Goal: Information Seeking & Learning: Learn about a topic

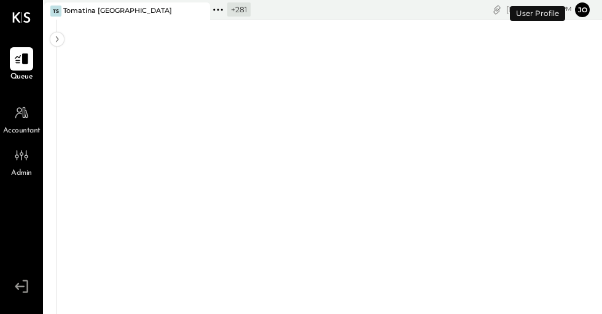
click at [202, 9] on icon at bounding box center [199, 11] width 15 height 15
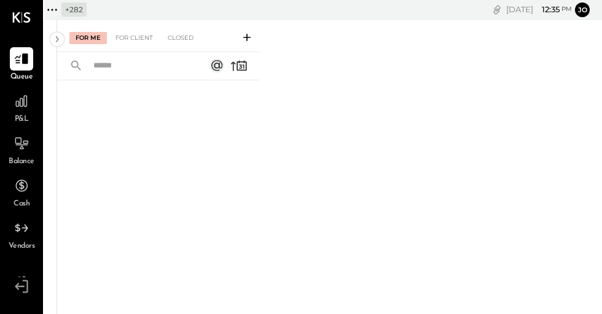
click at [53, 13] on icon at bounding box center [52, 10] width 16 height 16
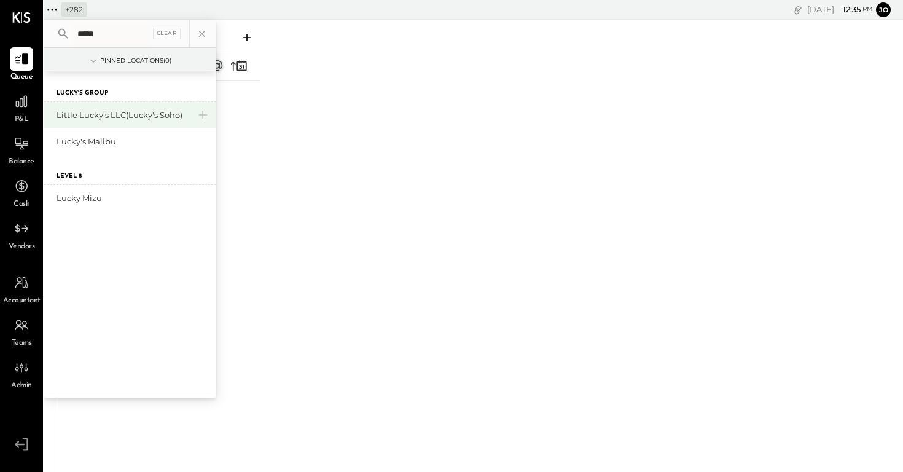
type input "*****"
click at [109, 115] on div "Little Lucky's LLC(Lucky's Soho)" at bounding box center [122, 115] width 133 height 12
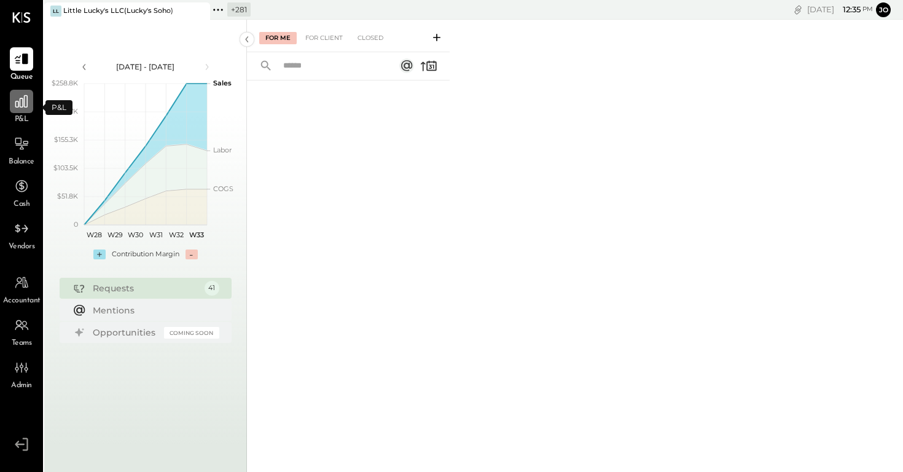
click at [12, 104] on div at bounding box center [21, 101] width 23 height 23
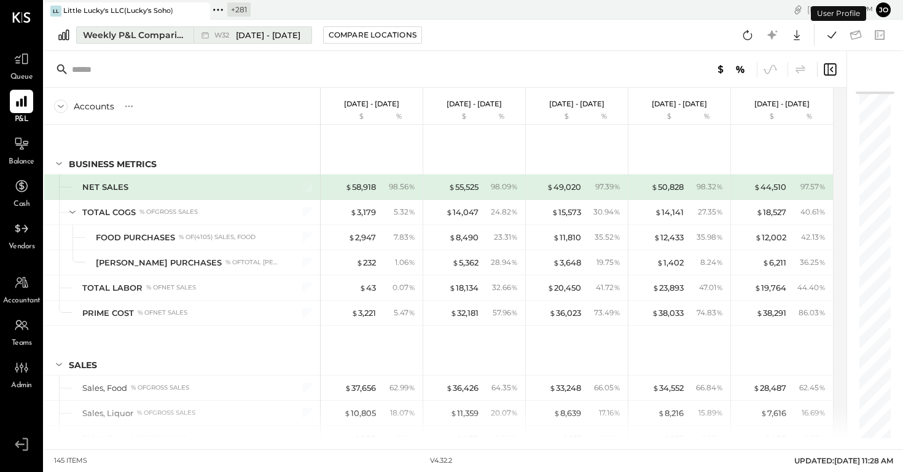
click at [153, 39] on div "Weekly P&L Comparison" at bounding box center [134, 35] width 103 height 12
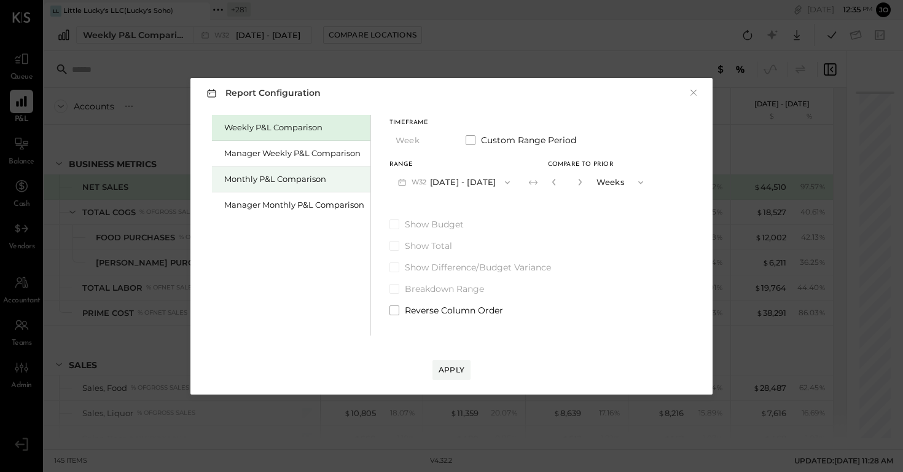
click at [268, 179] on div "Monthly P&L Comparison" at bounding box center [294, 179] width 140 height 12
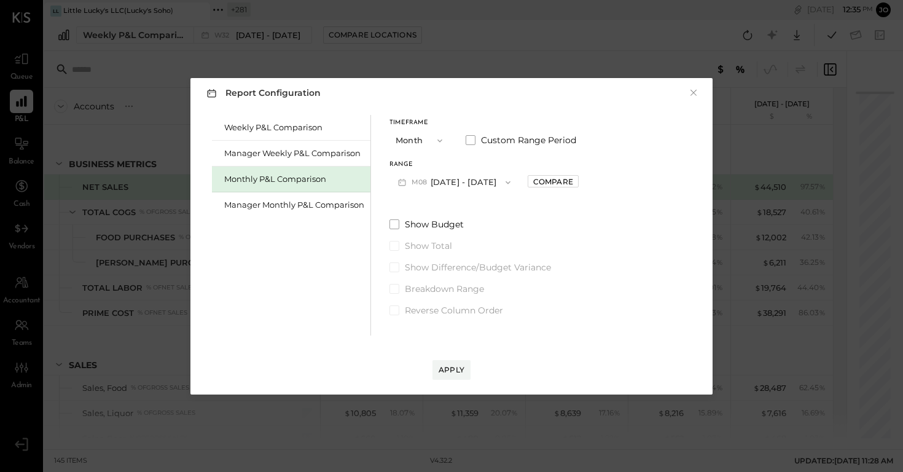
click at [439, 179] on button "M08 [DATE] - [DATE]" at bounding box center [454, 182] width 130 height 23
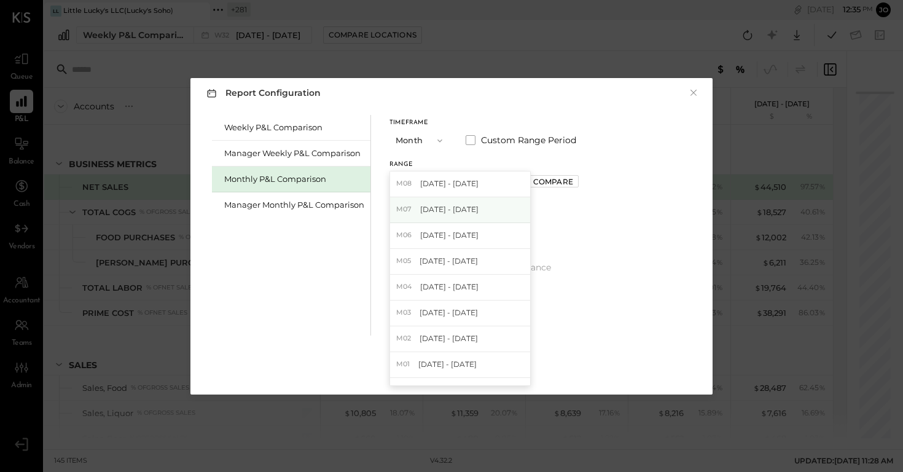
click at [454, 209] on span "[DATE] - [DATE]" at bounding box center [449, 209] width 58 height 10
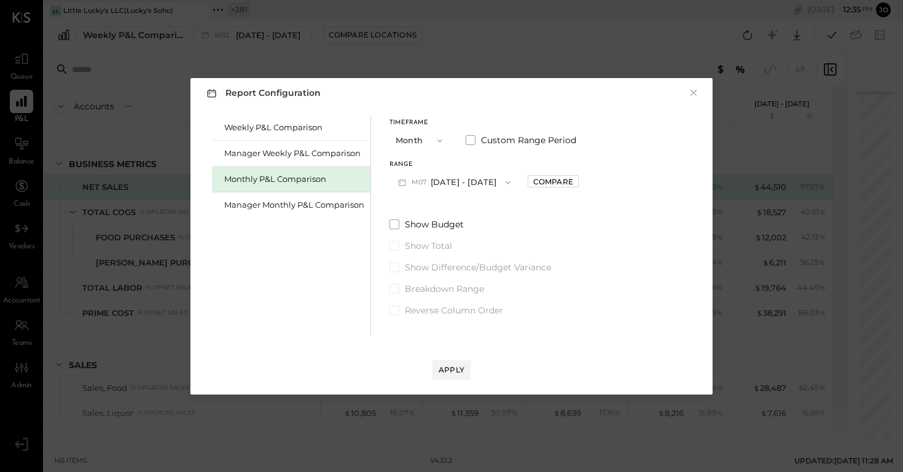
click at [535, 190] on div "Range M07 [DATE] - [DATE] Compare" at bounding box center [483, 177] width 189 height 32
click at [544, 181] on div "Compare" at bounding box center [553, 181] width 40 height 10
click at [577, 185] on icon "button" at bounding box center [580, 181] width 7 height 7
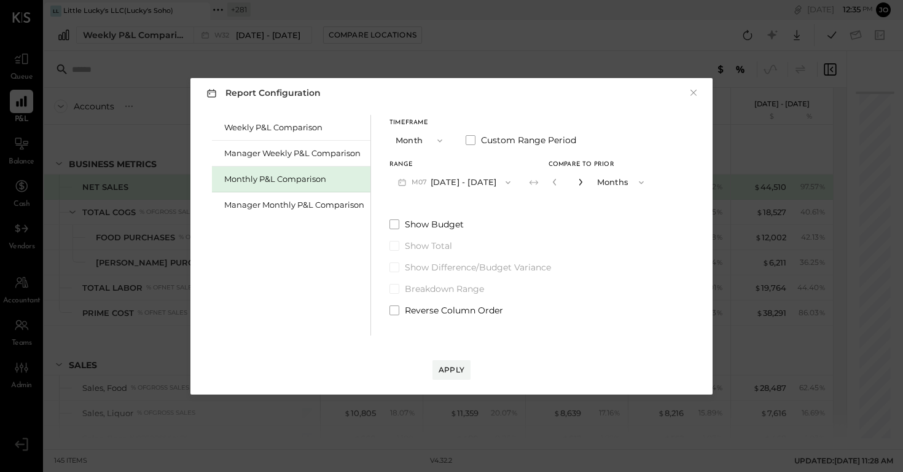
click at [577, 185] on icon "button" at bounding box center [580, 181] width 7 height 7
click at [578, 181] on icon "button" at bounding box center [579, 182] width 3 height 7
type input "*"
click at [449, 314] on div "Apply" at bounding box center [451, 369] width 26 height 10
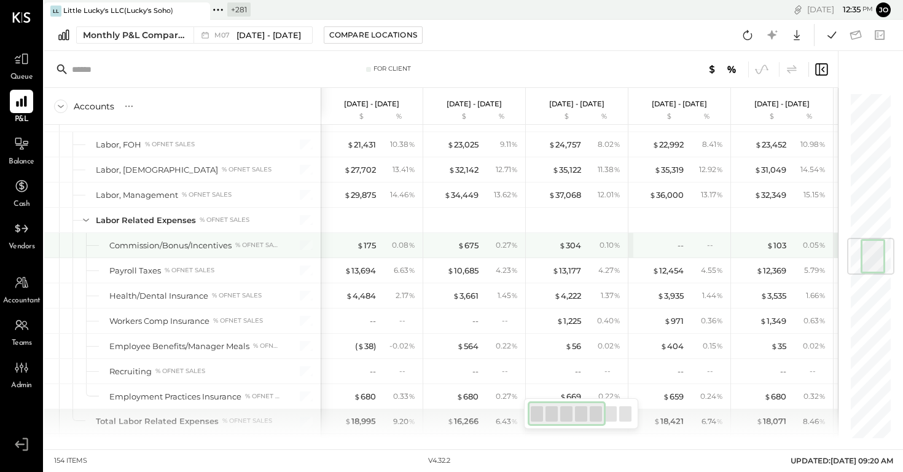
scroll to position [1201, 0]
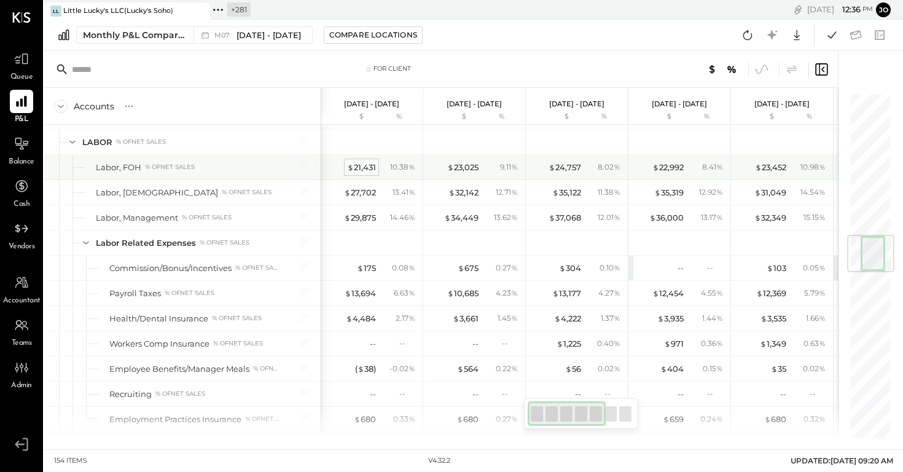
click at [369, 168] on div "$ 21,431" at bounding box center [361, 167] width 29 height 12
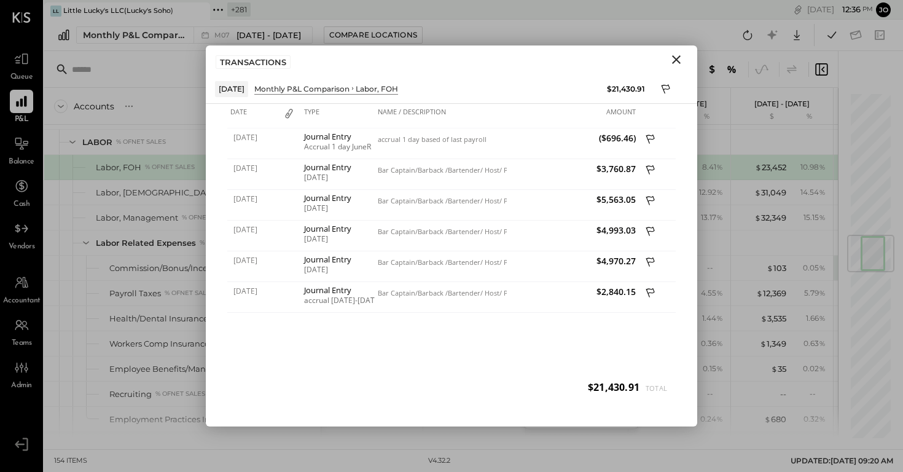
click at [601, 64] on icon "Close" at bounding box center [676, 59] width 15 height 15
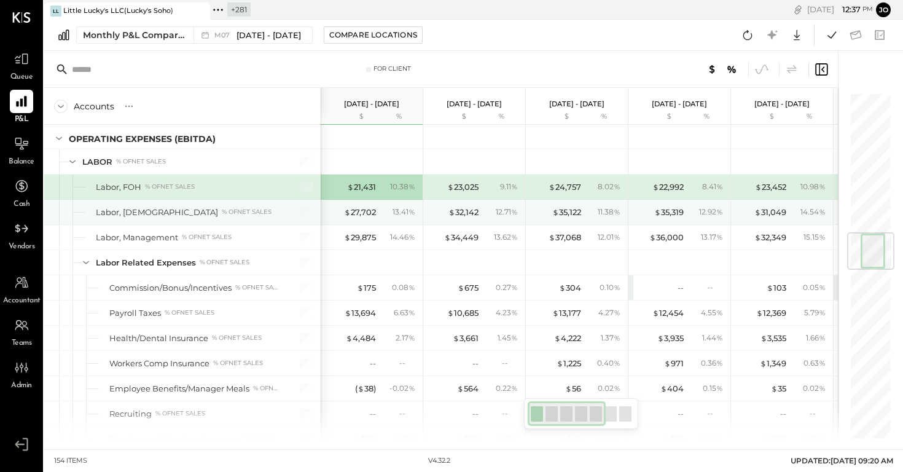
scroll to position [1181, 0]
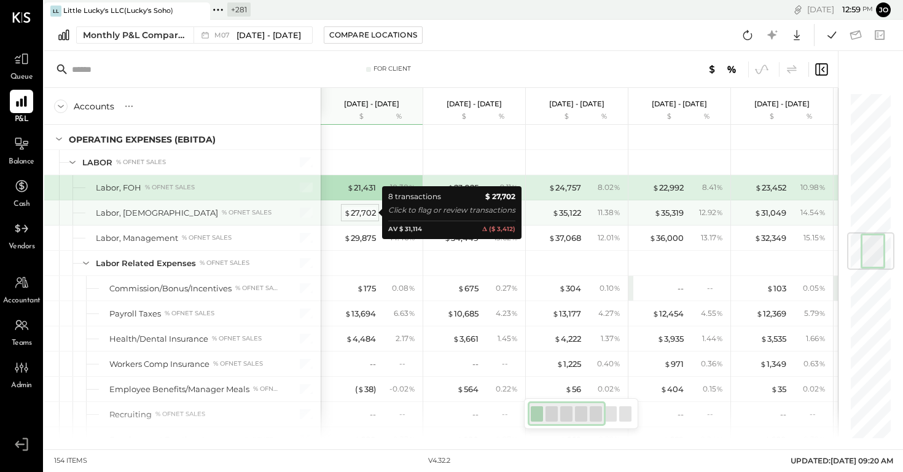
click at [365, 214] on div "$ 27,702" at bounding box center [360, 213] width 32 height 12
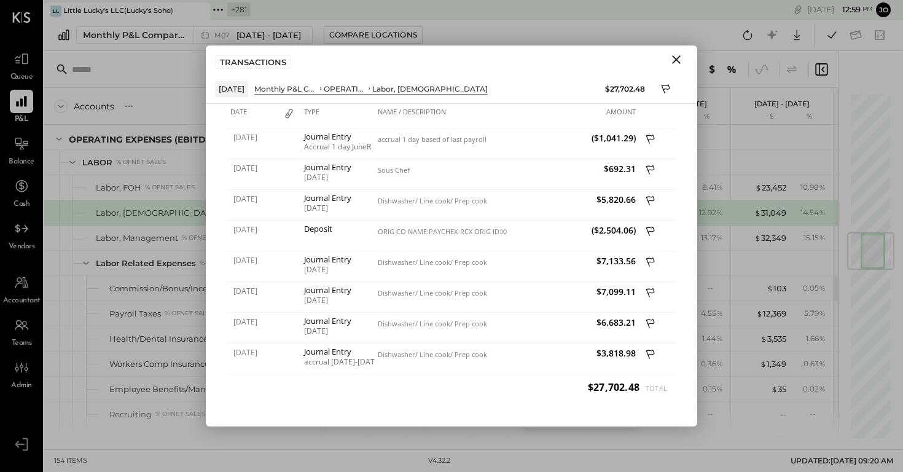
click at [601, 64] on icon "Close" at bounding box center [676, 59] width 15 height 15
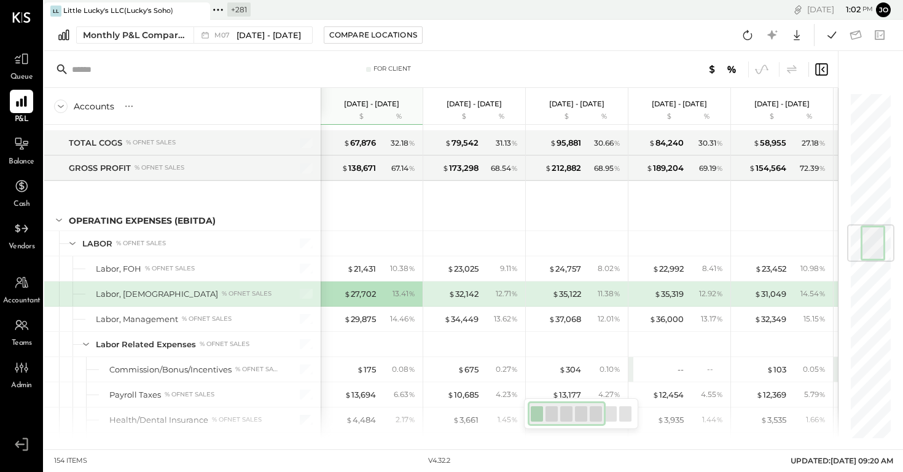
scroll to position [1089, 0]
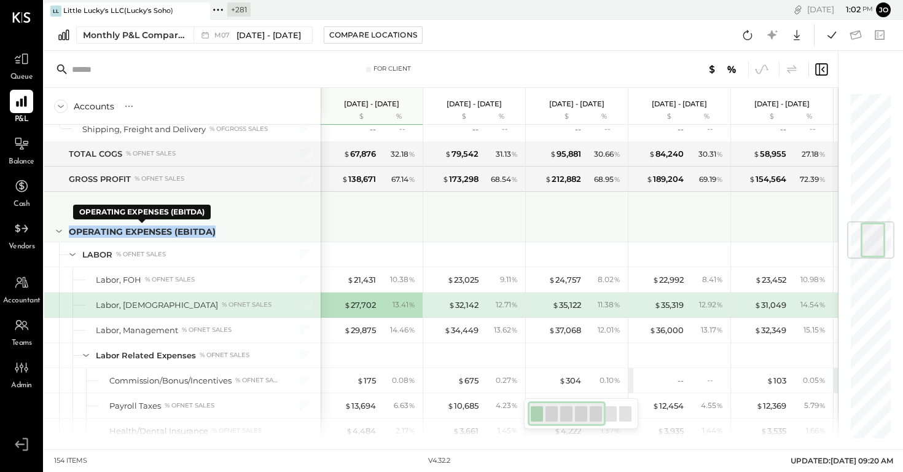
drag, startPoint x: 69, startPoint y: 231, endPoint x: 214, endPoint y: 236, distance: 145.0
click at [214, 236] on div "OPERATING EXPENSES (EBITDA)" at bounding box center [142, 231] width 147 height 12
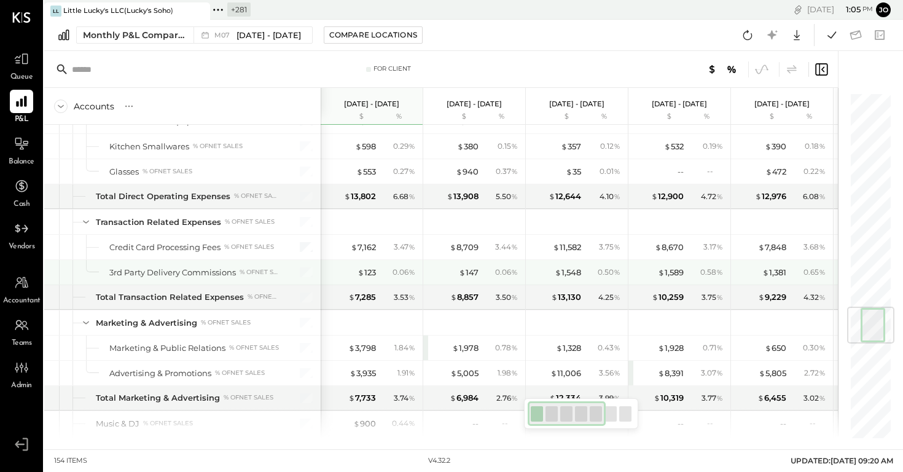
scroll to position [1801, 0]
drag, startPoint x: 109, startPoint y: 271, endPoint x: 213, endPoint y: 273, distance: 104.4
click at [212, 273] on div "3rd Party Delivery Commissions" at bounding box center [172, 272] width 126 height 12
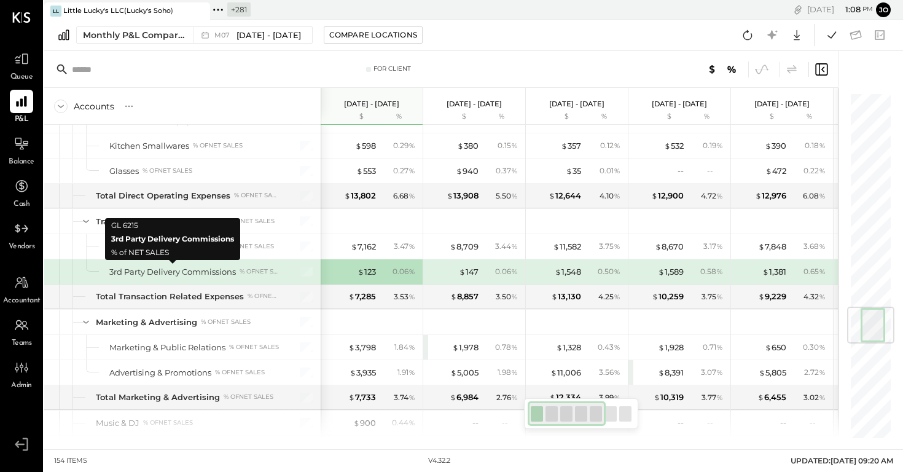
click at [213, 273] on div "3rd Party Delivery Commissions" at bounding box center [172, 272] width 126 height 12
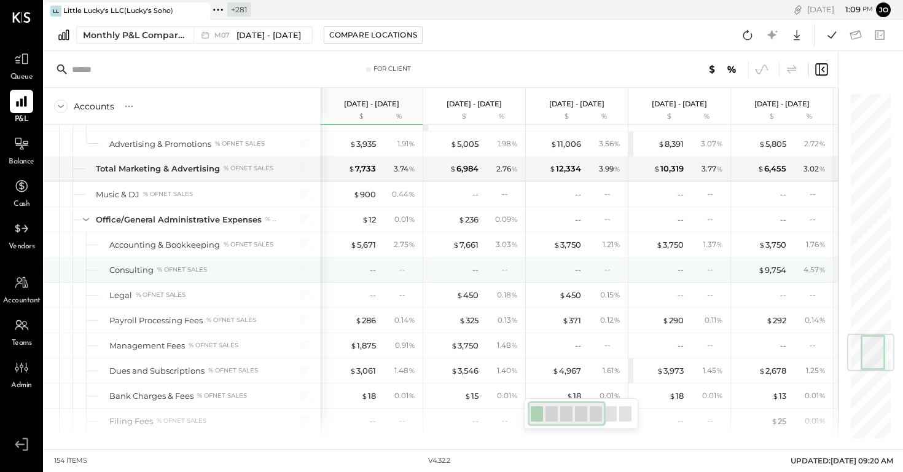
scroll to position [2027, 0]
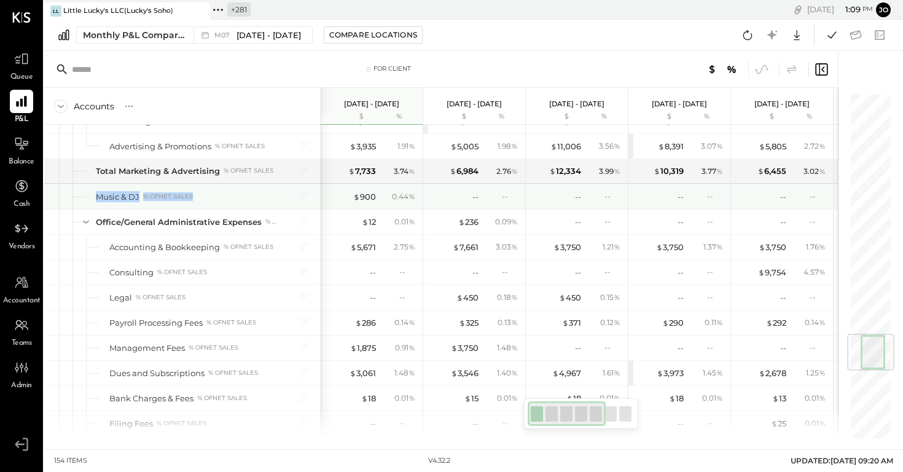
drag, startPoint x: 94, startPoint y: 195, endPoint x: 211, endPoint y: 196, distance: 116.7
click at [211, 196] on div "Music & DJ % of NET SALES" at bounding box center [182, 196] width 276 height 25
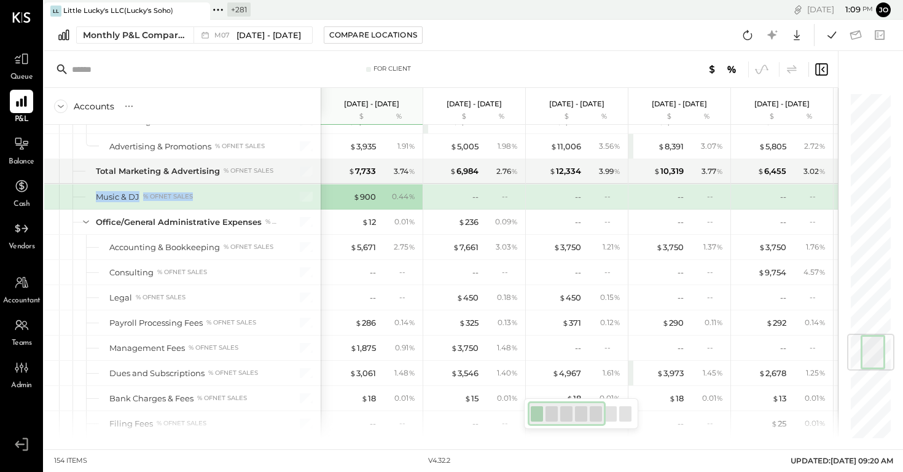
click at [211, 196] on div "Music & DJ % of NET SALES" at bounding box center [188, 197] width 184 height 12
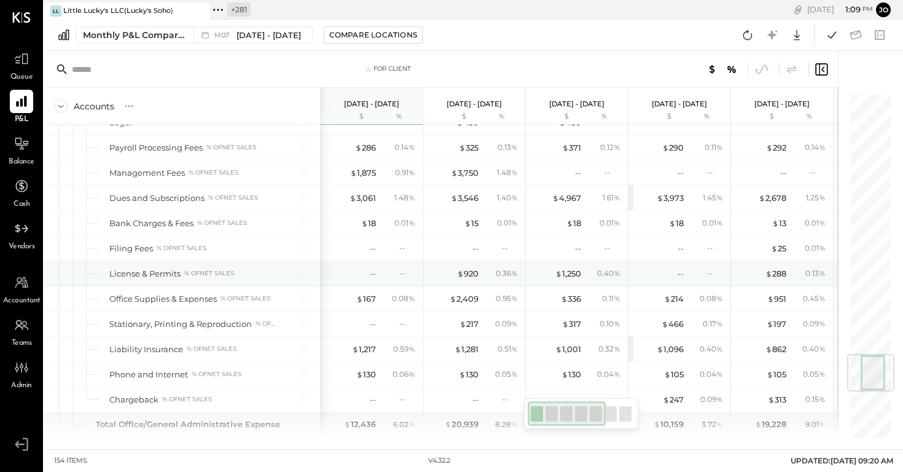
scroll to position [2204, 0]
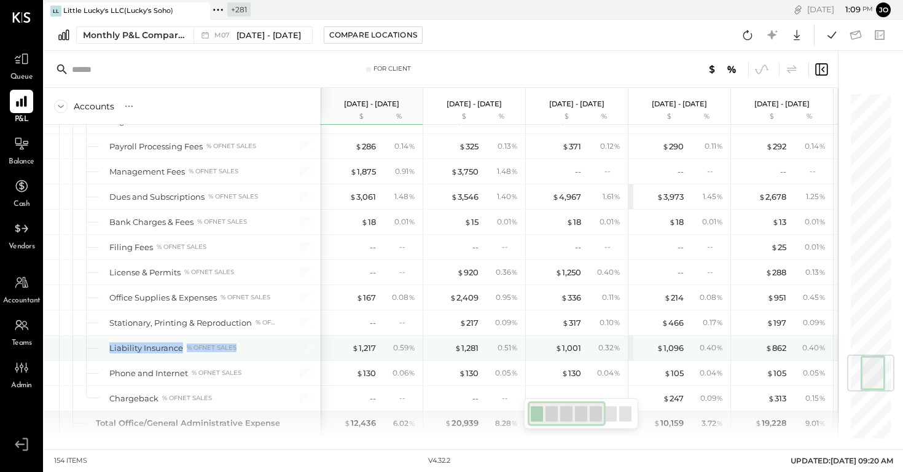
drag, startPoint x: 106, startPoint y: 343, endPoint x: 256, endPoint y: 355, distance: 150.3
click at [256, 314] on div "Liability Insurance % of NET SALES" at bounding box center [182, 347] width 276 height 25
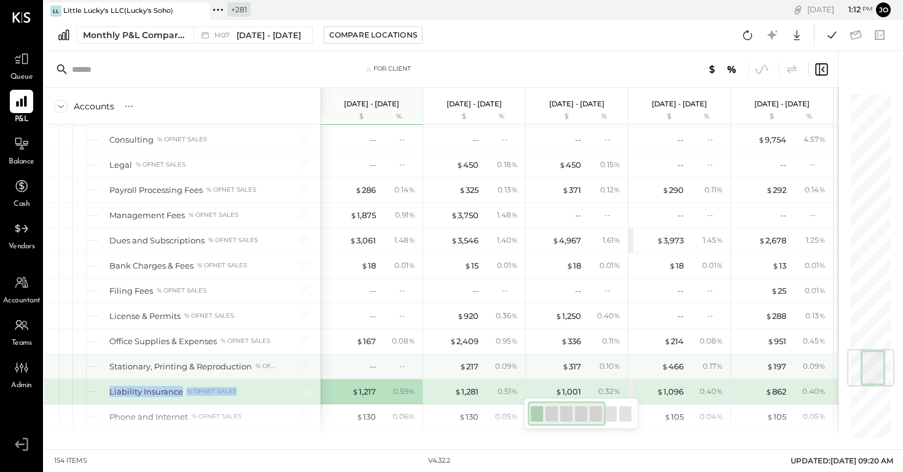
scroll to position [2158, 0]
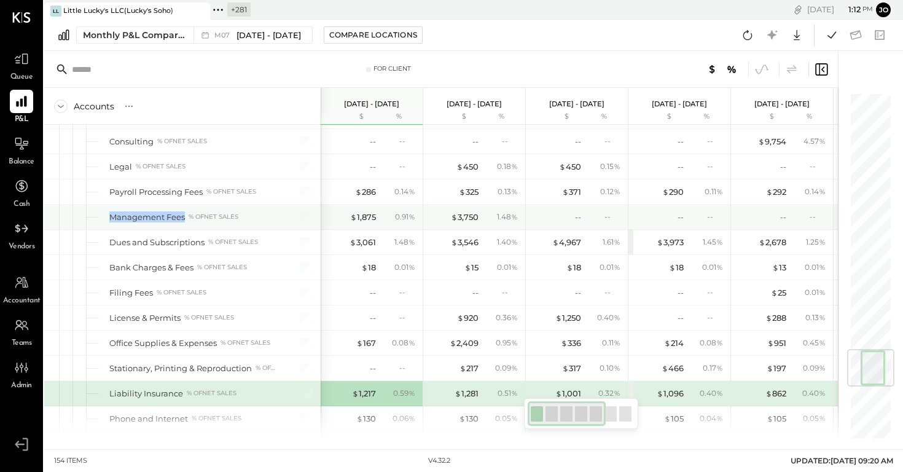
drag, startPoint x: 109, startPoint y: 216, endPoint x: 250, endPoint y: 212, distance: 141.3
click at [250, 212] on div "Management Fees % of NET SALES" at bounding box center [182, 216] width 276 height 25
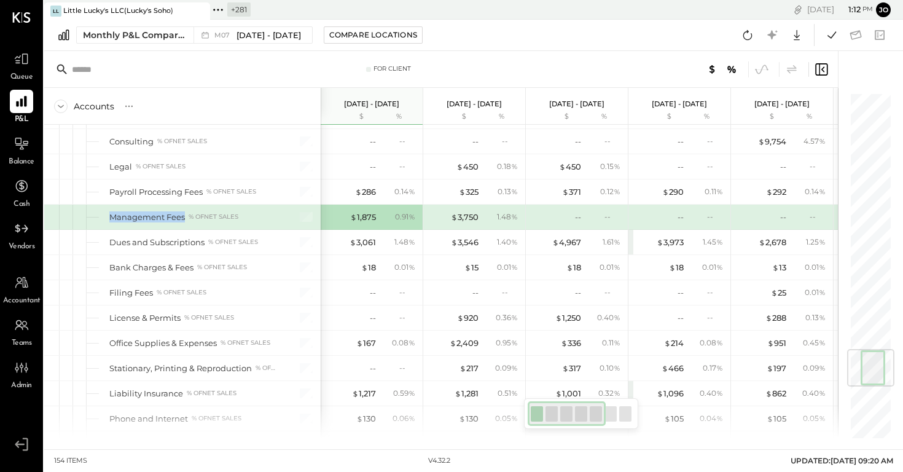
click at [250, 212] on div "Management Fees % of NET SALES" at bounding box center [194, 217] width 170 height 12
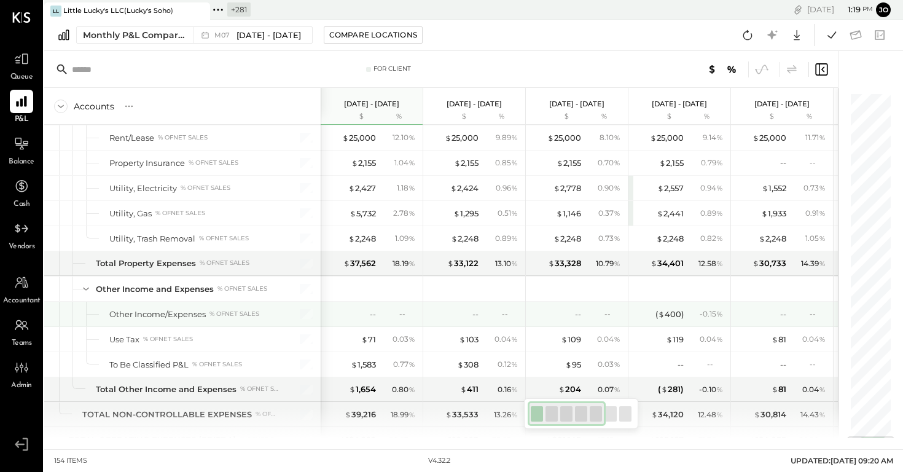
scroll to position [2890, 0]
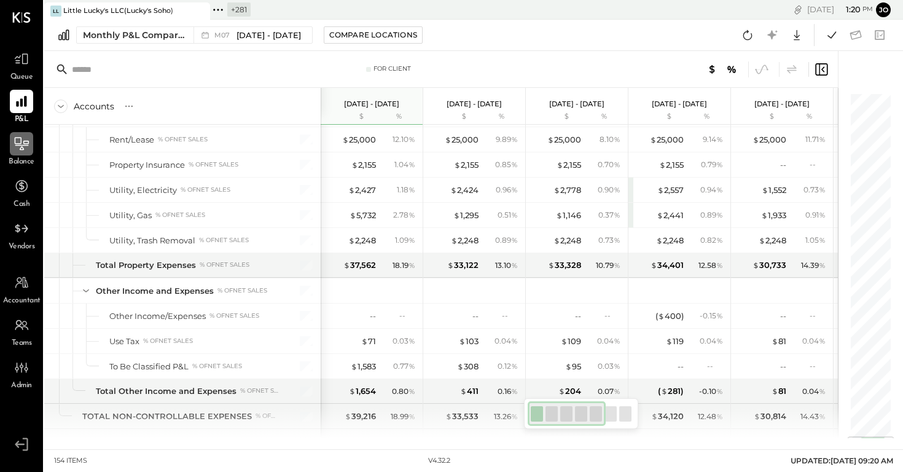
click at [21, 147] on icon at bounding box center [22, 143] width 14 height 13
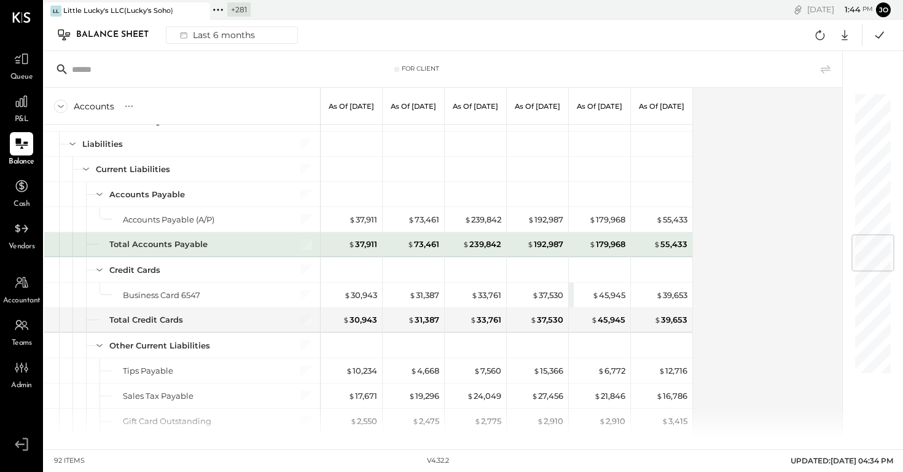
scroll to position [1186, 0]
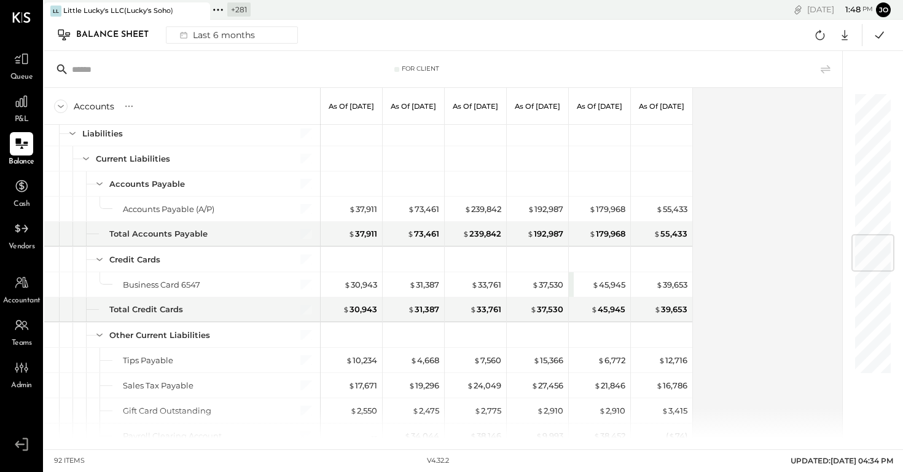
click at [718, 193] on div "Accounts S GL As of Feb 28th 2025 As of Mar 31st 2025 As of Apr 30th 2025 As of…" at bounding box center [443, 263] width 799 height 350
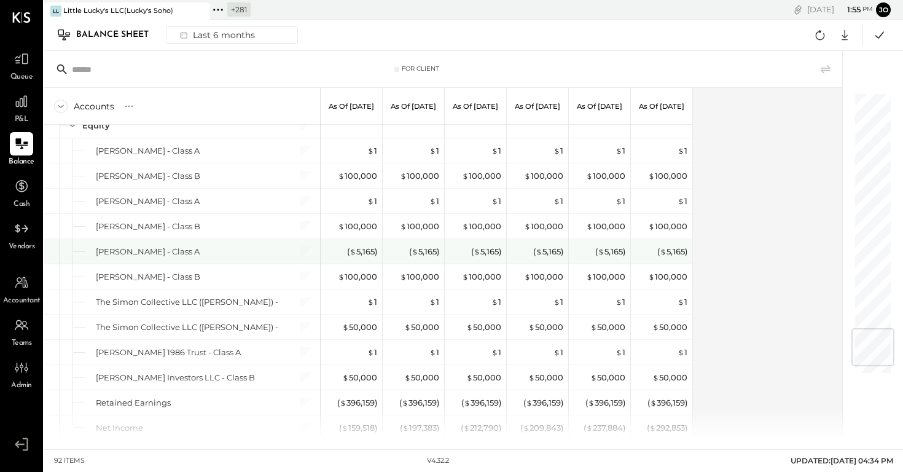
scroll to position [2032, 0]
